Goal: Information Seeking & Learning: Find specific fact

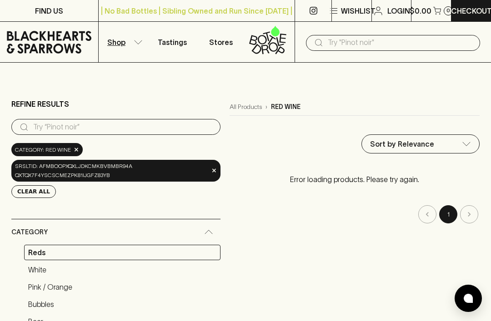
click at [59, 129] on input "search" at bounding box center [123, 127] width 180 height 15
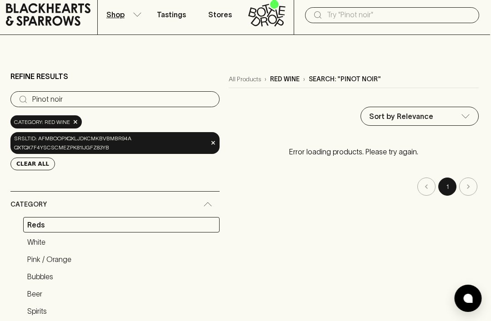
scroll to position [26, 0]
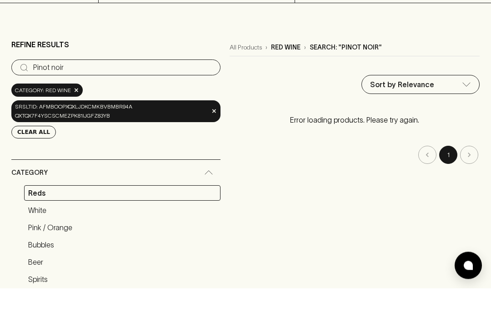
type input "Pinot noirK"
